Goal: Information Seeking & Learning: Learn about a topic

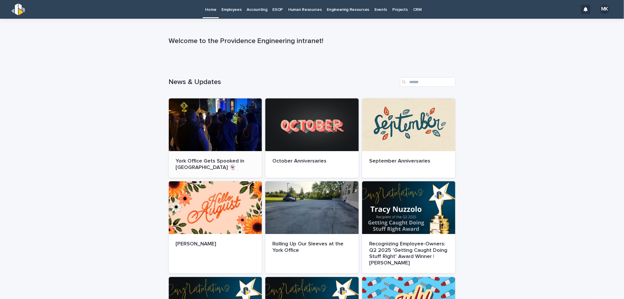
click at [229, 160] on p "York Office Gets Spooked in [GEOGRAPHIC_DATA] 👻" at bounding box center [215, 164] width 79 height 13
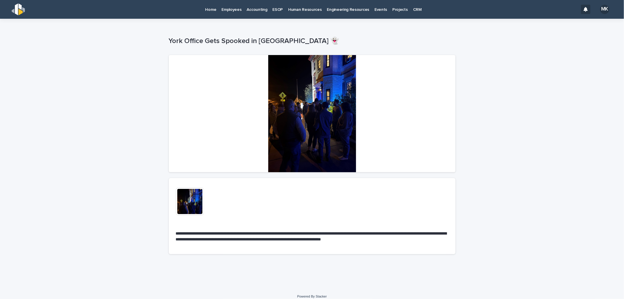
click at [189, 202] on img at bounding box center [190, 201] width 28 height 28
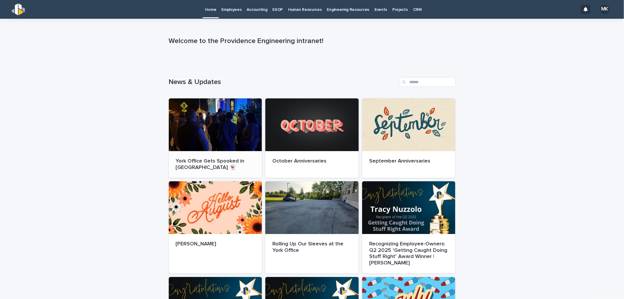
click at [202, 142] on div at bounding box center [215, 124] width 93 height 53
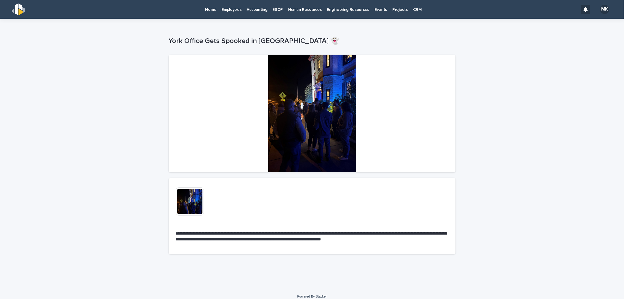
click at [209, 10] on p "Home" at bounding box center [210, 6] width 11 height 12
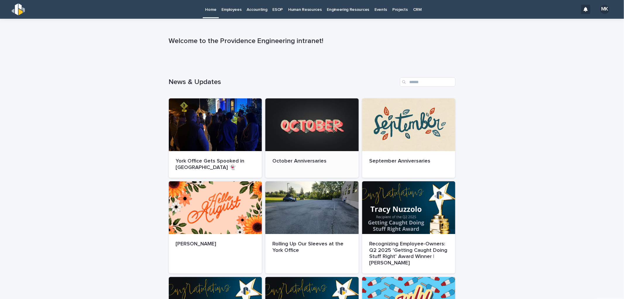
click at [299, 131] on div at bounding box center [311, 124] width 93 height 53
